Goal: Task Accomplishment & Management: Manage account settings

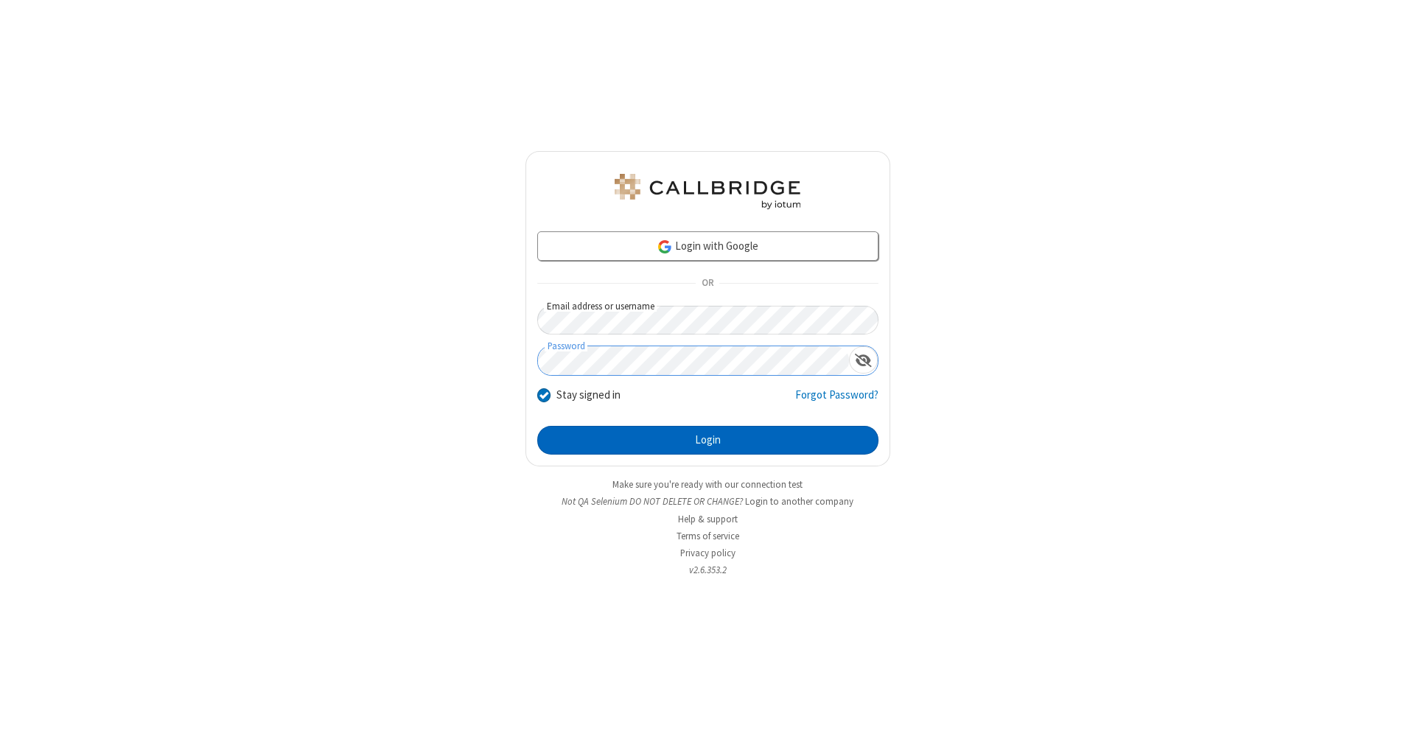
click at [707, 441] on button "Login" at bounding box center [707, 440] width 341 height 29
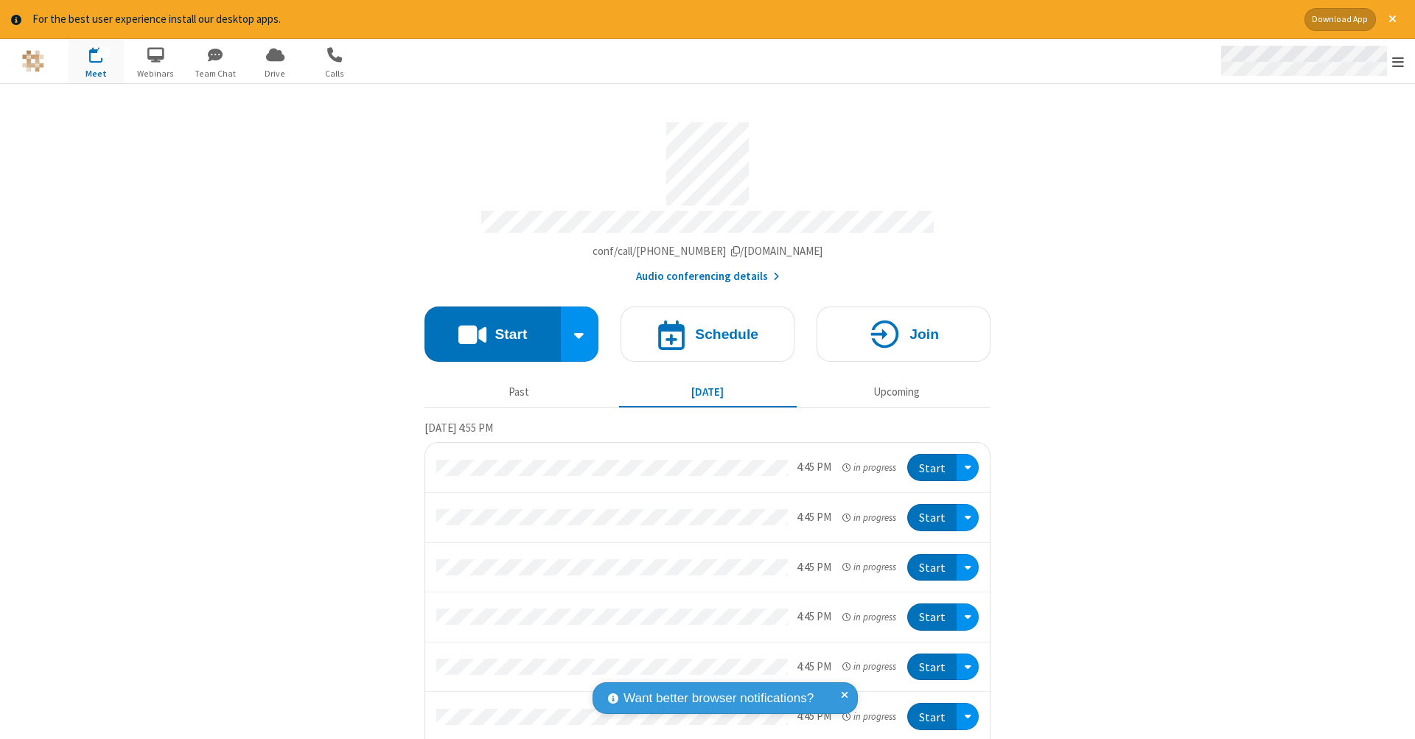
click at [1398, 62] on span "Open menu" at bounding box center [1398, 62] width 12 height 15
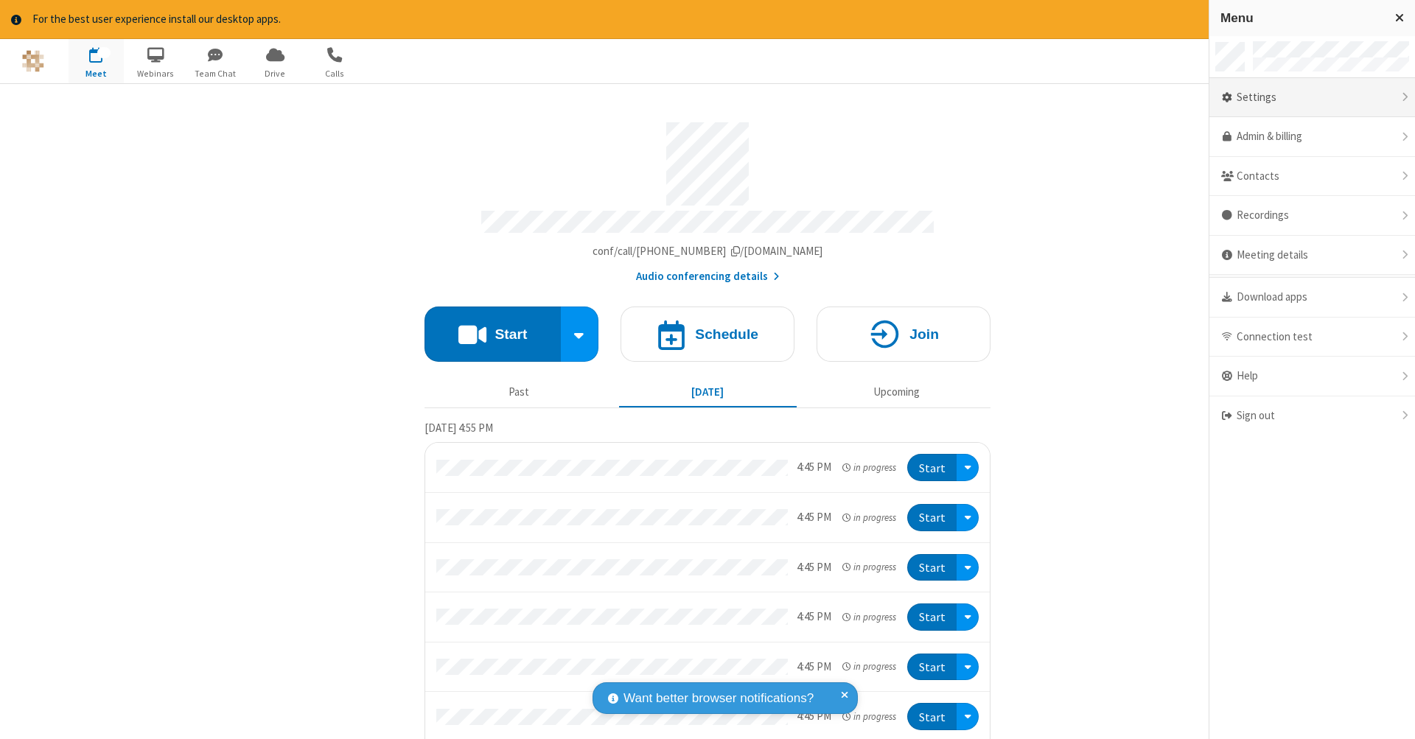
click at [1312, 97] on div "Settings" at bounding box center [1312, 98] width 206 height 40
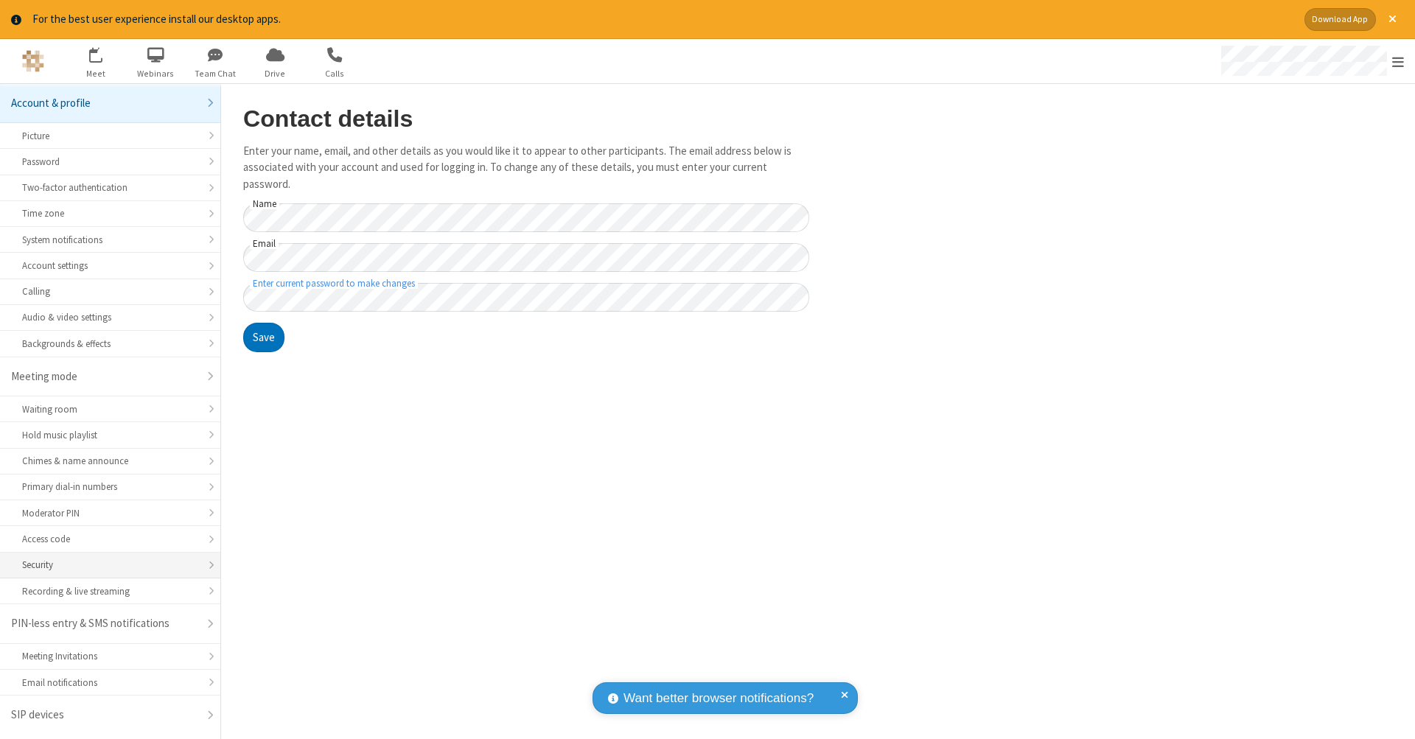
click at [110, 562] on div "Security" at bounding box center [110, 565] width 176 height 14
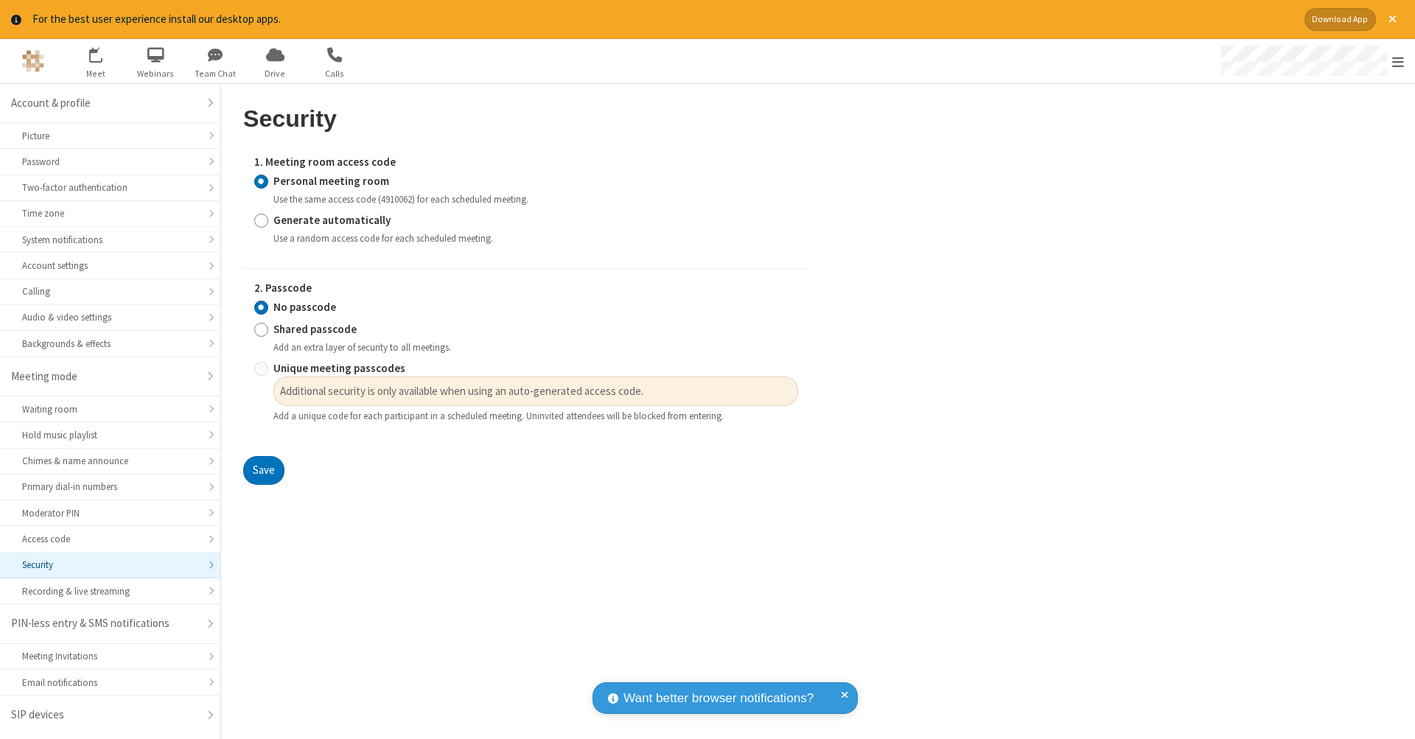
click at [261, 218] on input "Generate automatically" at bounding box center [261, 219] width 14 height 15
radio input "true"
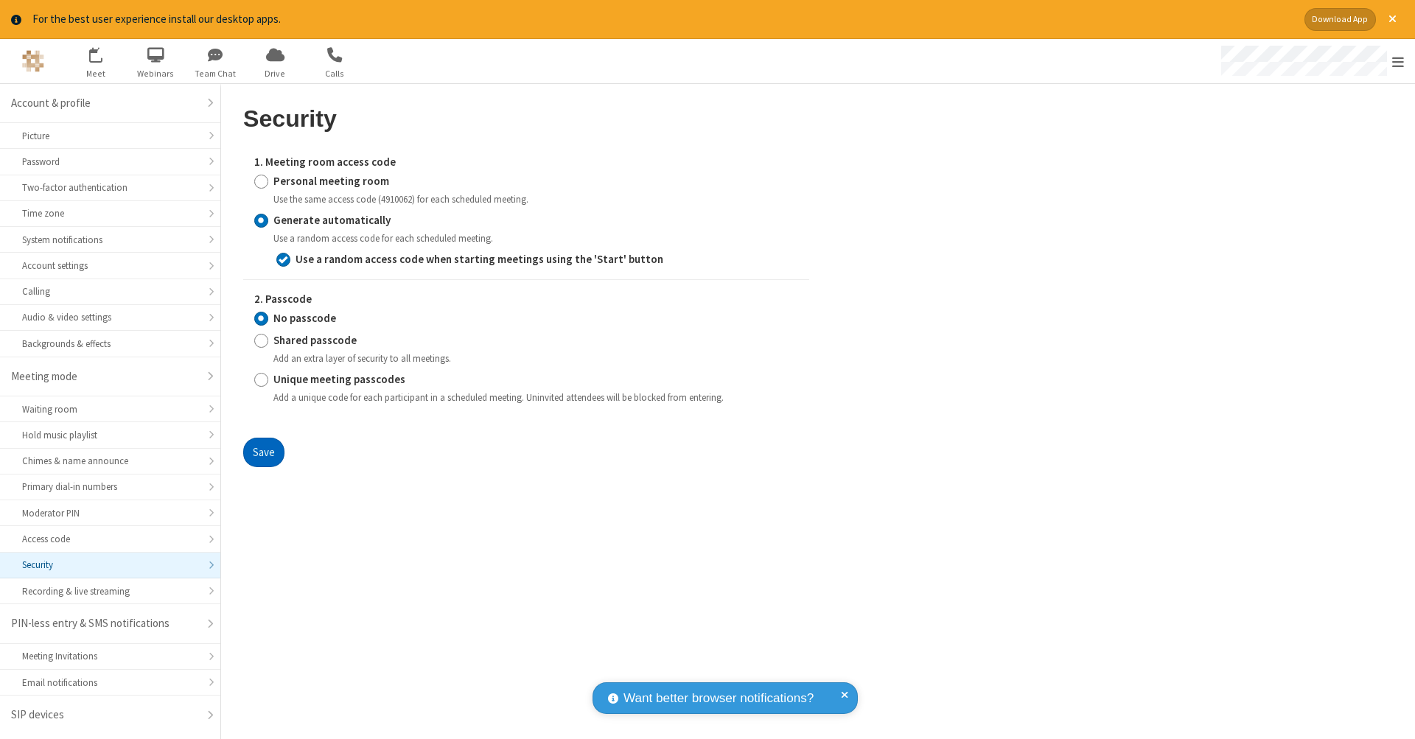
click at [263, 448] on button "Save" at bounding box center [263, 452] width 41 height 29
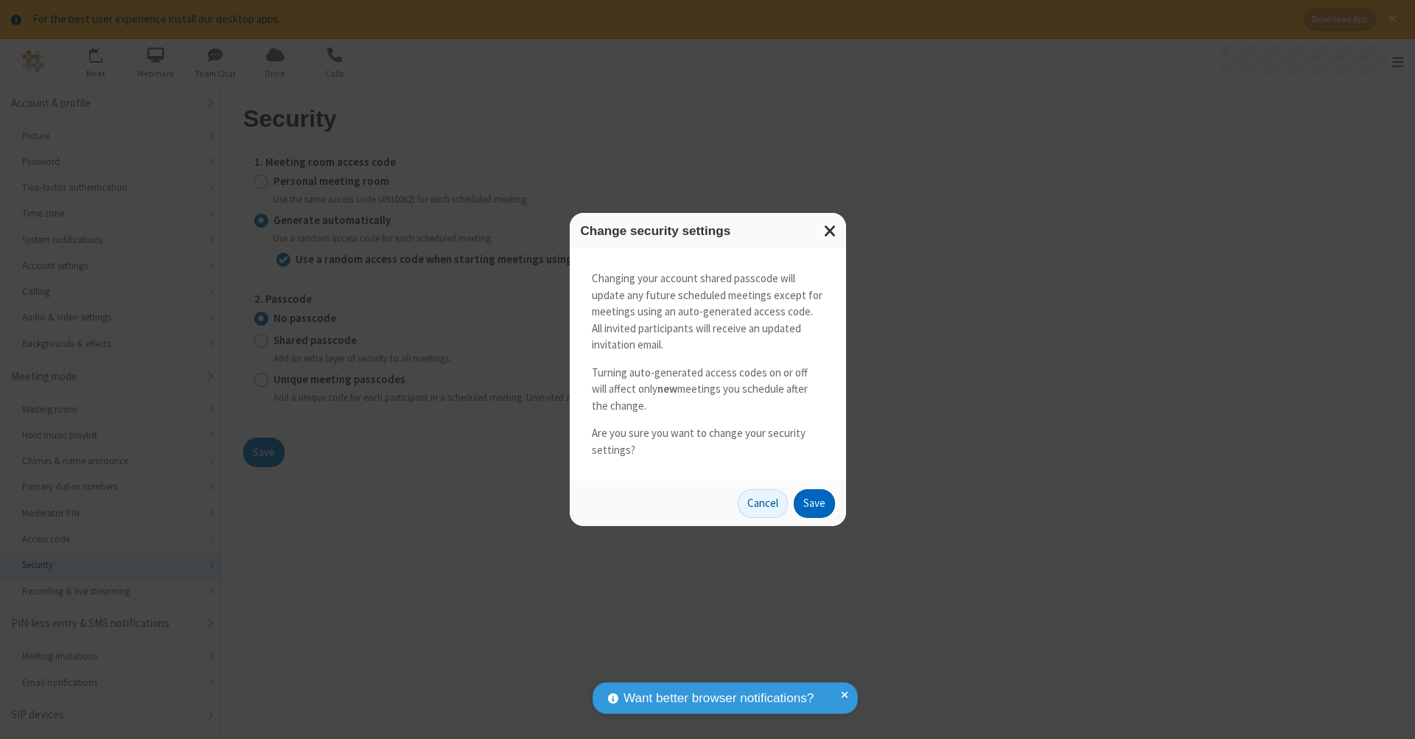
click at [814, 501] on button "Save" at bounding box center [814, 503] width 41 height 29
